Goal: Task Accomplishment & Management: Manage account settings

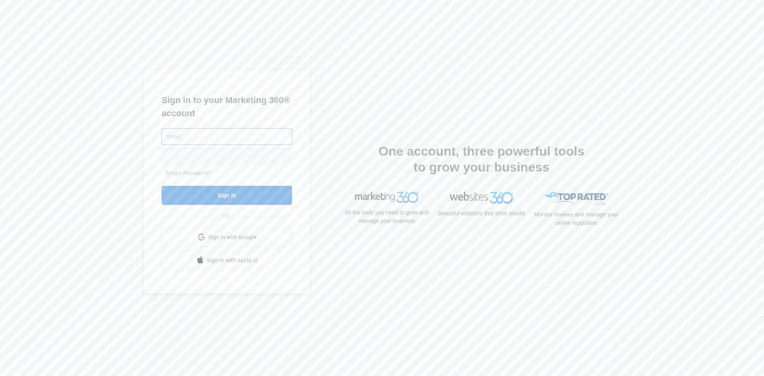
click at [232, 134] on input "text" at bounding box center [227, 136] width 131 height 17
type input "[EMAIL_ADDRESS][DOMAIN_NAME]"
click at [205, 173] on link "Forgot Password?" at bounding box center [188, 173] width 45 height 6
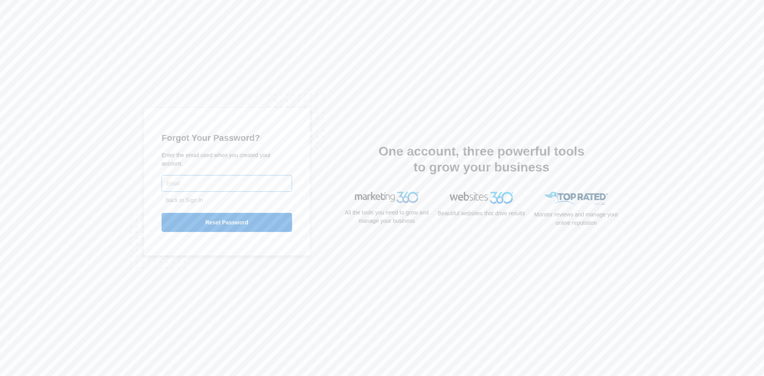
drag, startPoint x: 0, startPoint y: 0, endPoint x: 205, endPoint y: 173, distance: 268.2
click at [205, 175] on input "text" at bounding box center [227, 183] width 131 height 17
type input "[EMAIL_ADDRESS][DOMAIN_NAME]"
click at [208, 213] on input "Reset Password" at bounding box center [227, 222] width 131 height 19
